Goal: Information Seeking & Learning: Learn about a topic

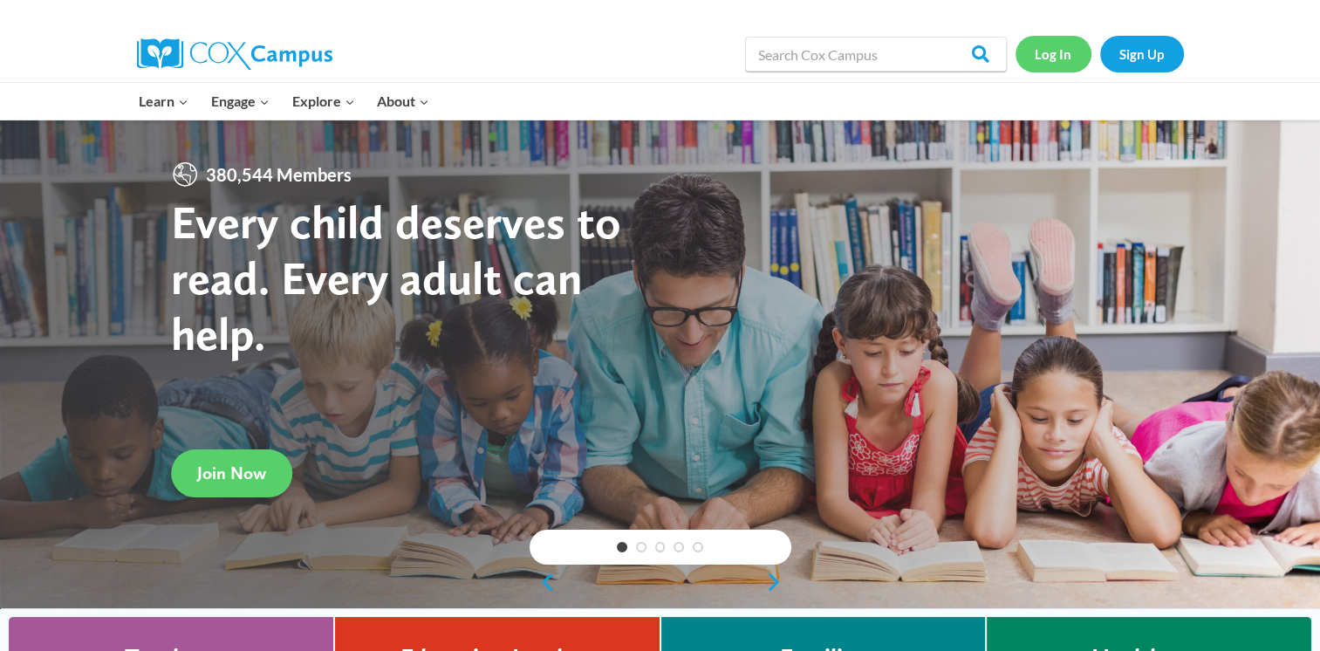
click at [1044, 65] on link "Log In" at bounding box center [1054, 54] width 76 height 36
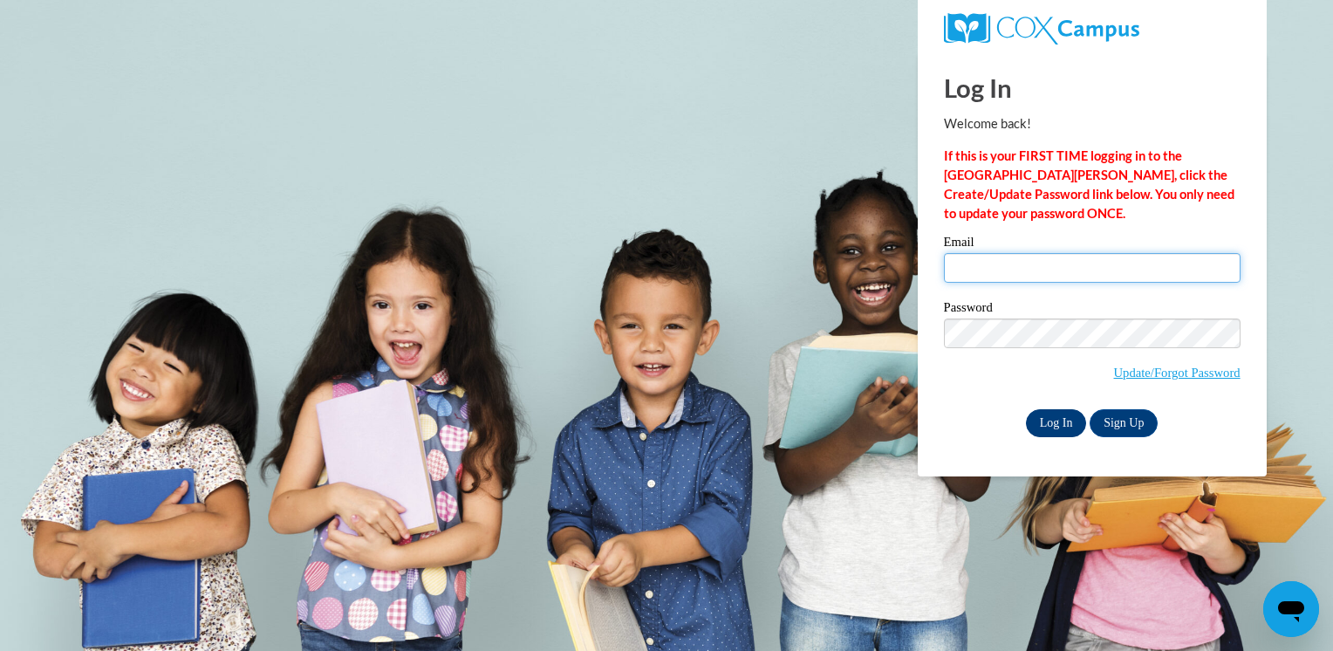
type input "tracymichele540@gmail.com"
click at [1050, 421] on input "Log In" at bounding box center [1056, 423] width 61 height 28
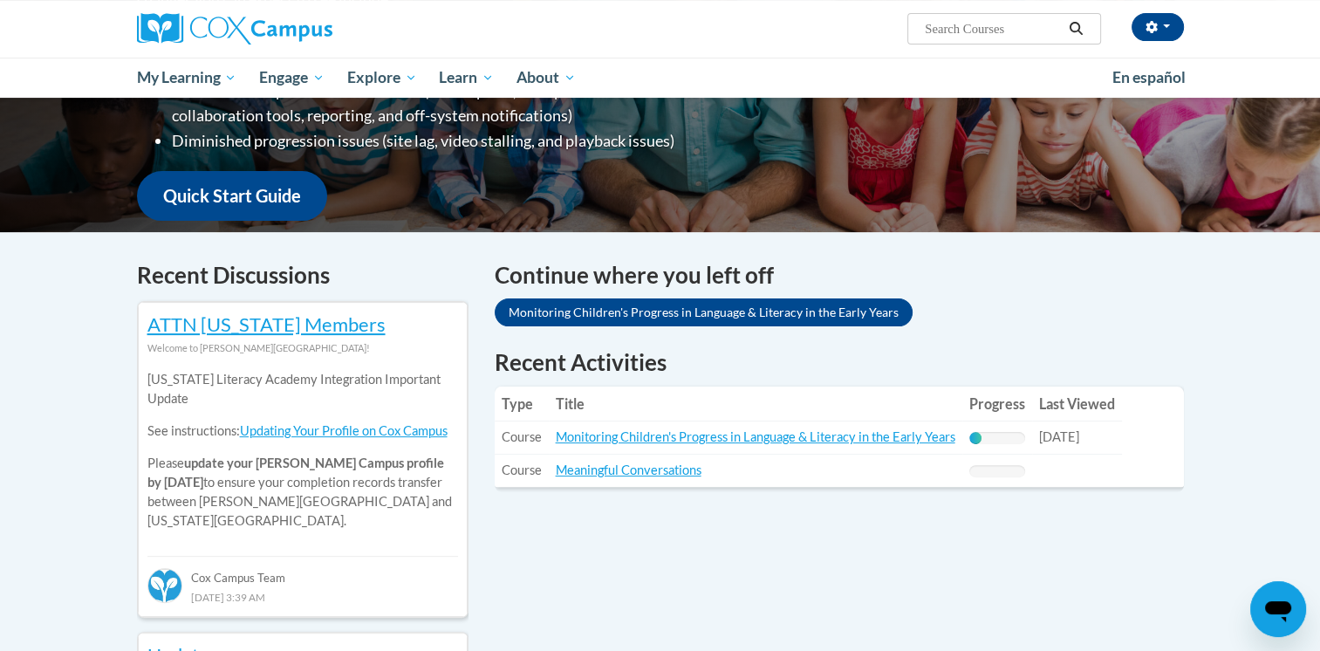
scroll to position [380, 0]
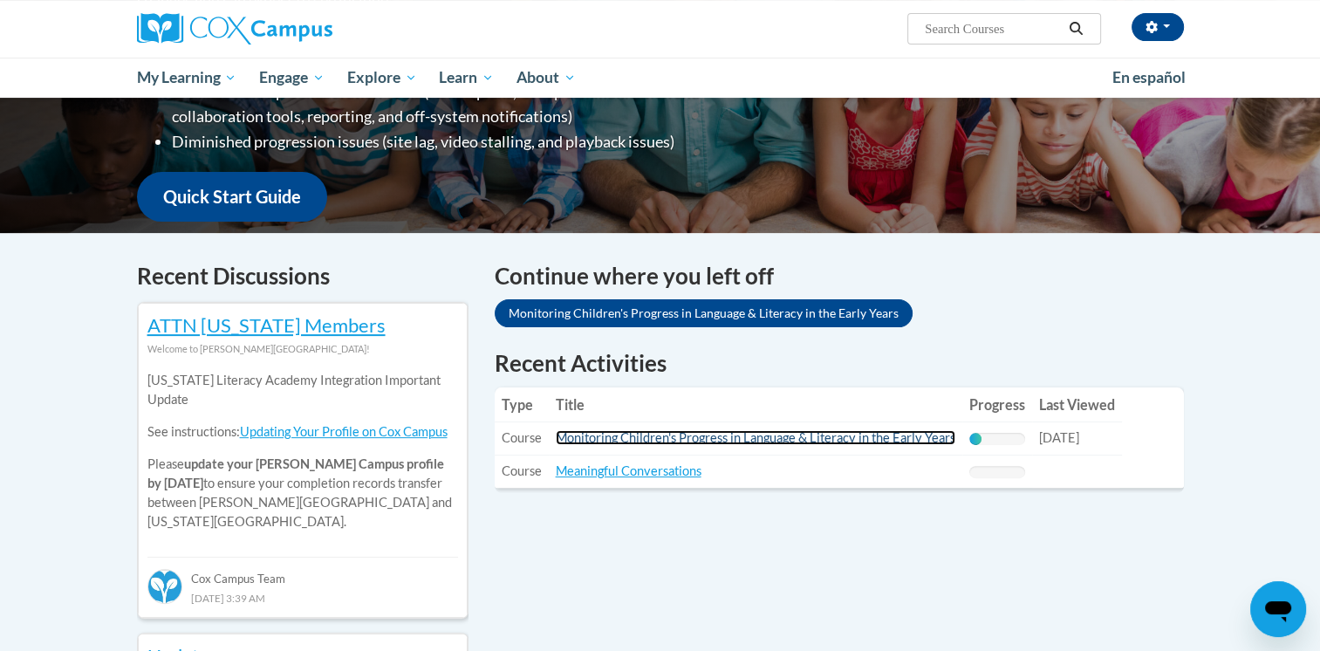
click at [918, 435] on link "Monitoring Children's Progress in Language & Literacy in the Early Years" at bounding box center [756, 437] width 400 height 15
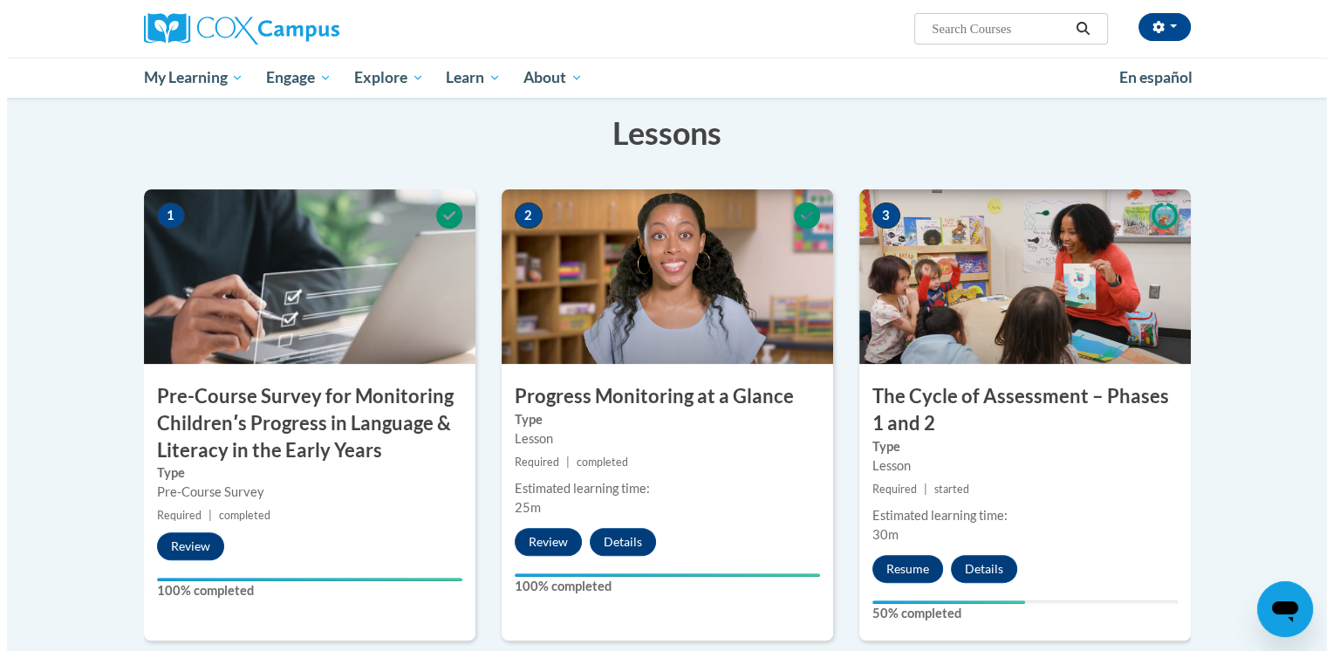
scroll to position [307, 0]
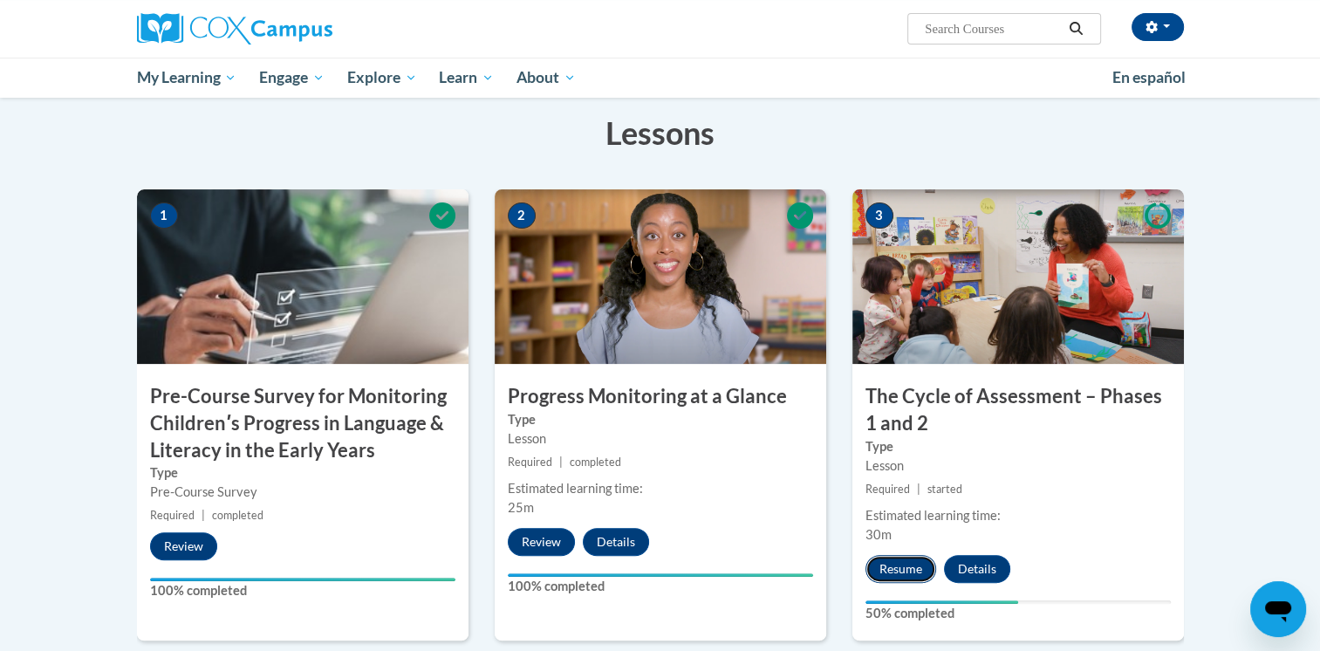
click at [885, 567] on button "Resume" at bounding box center [901, 569] width 71 height 28
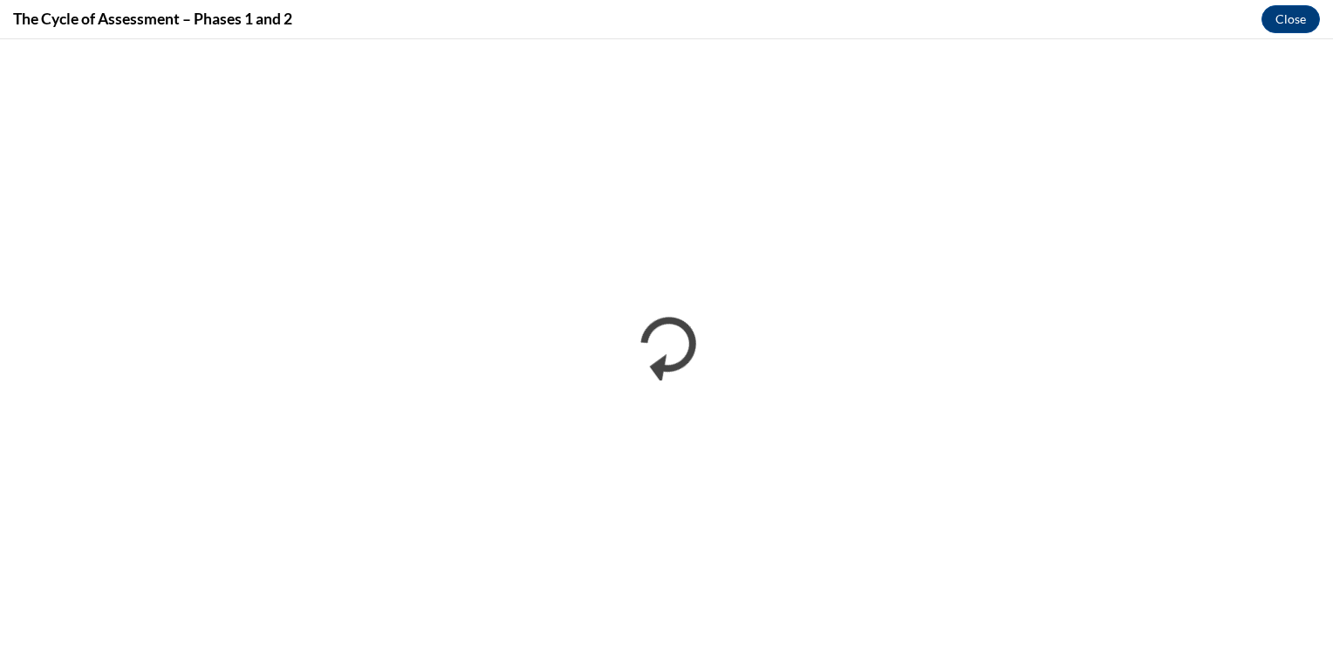
scroll to position [0, 0]
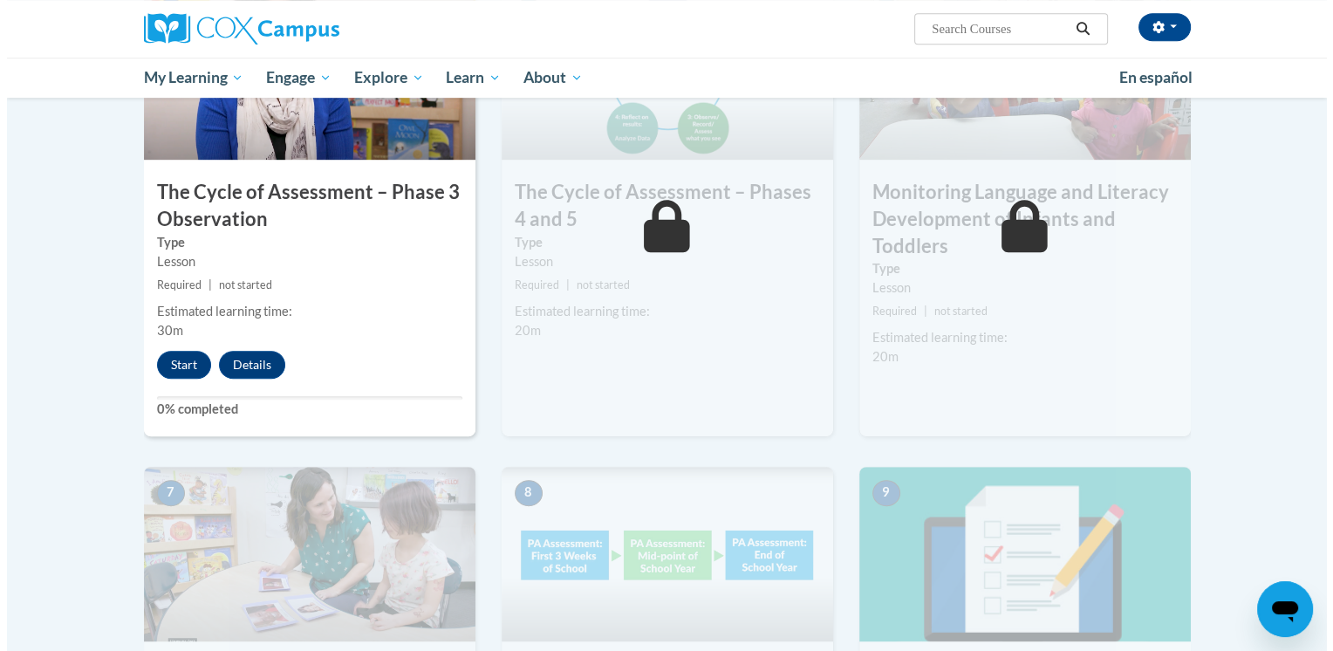
scroll to position [991, 0]
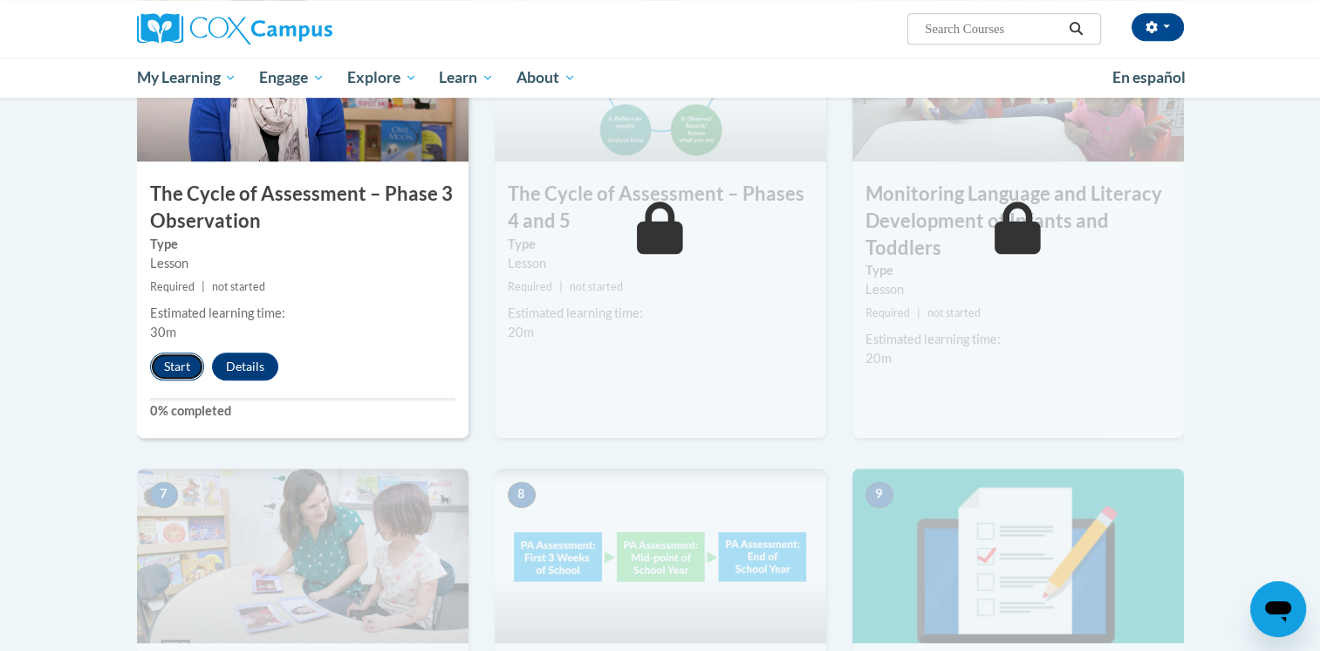
click at [163, 366] on button "Start" at bounding box center [177, 367] width 54 height 28
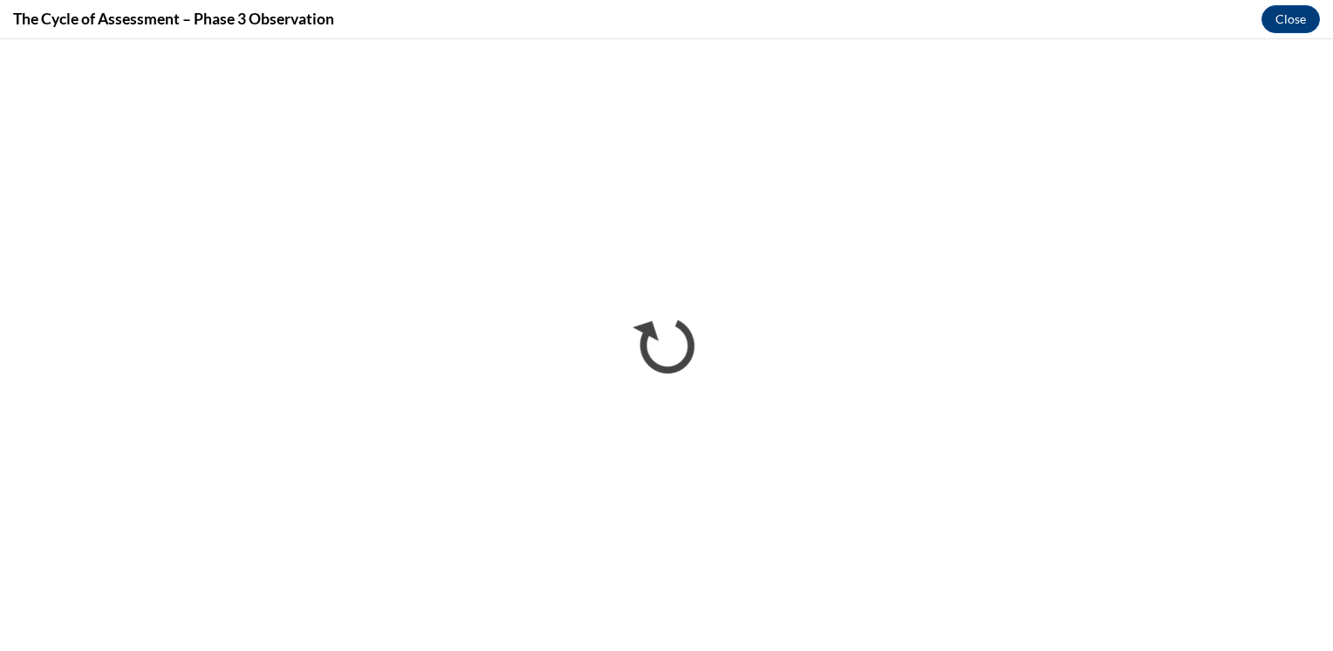
scroll to position [0, 0]
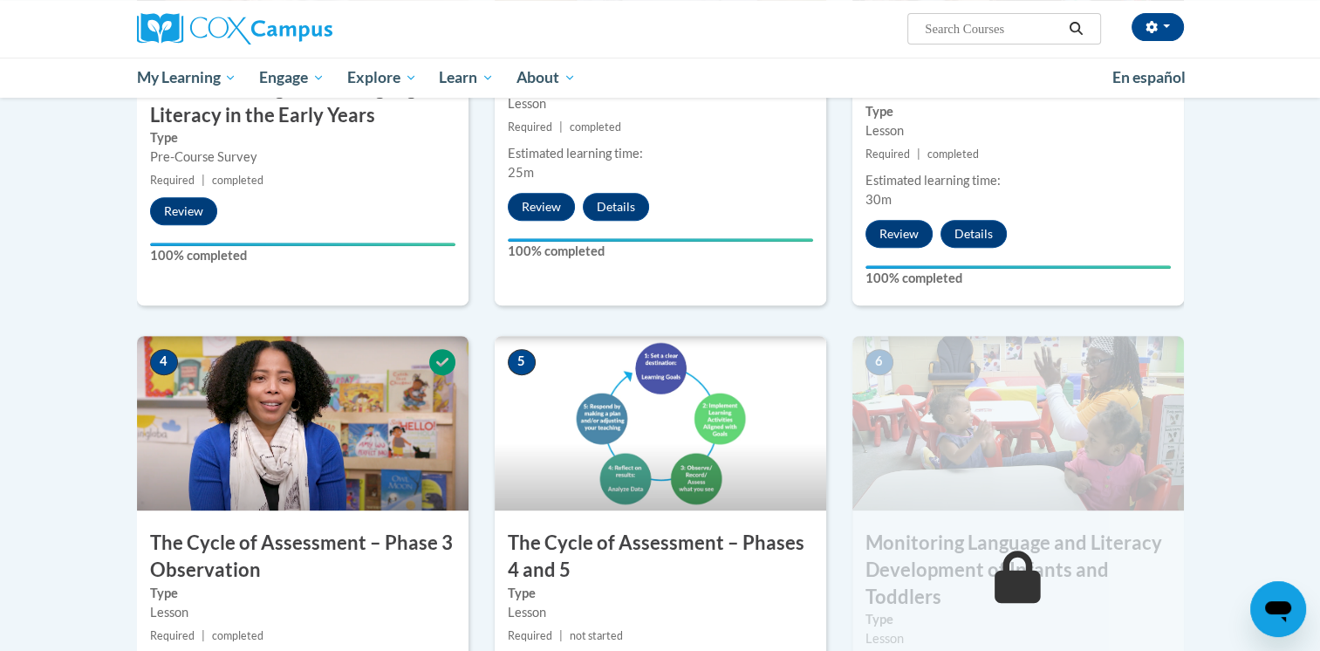
scroll to position [809, 0]
